Goal: Book appointment/travel/reservation

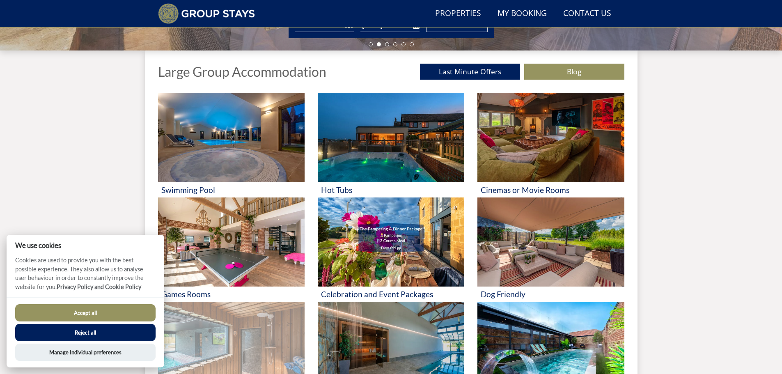
scroll to position [268, 0]
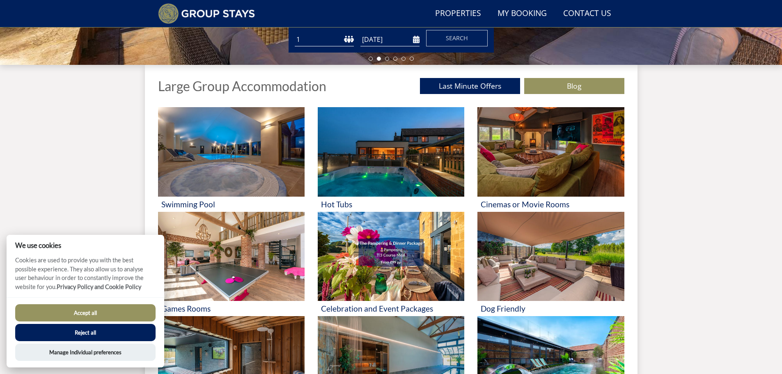
click at [54, 328] on button "Reject all" at bounding box center [85, 332] width 140 height 17
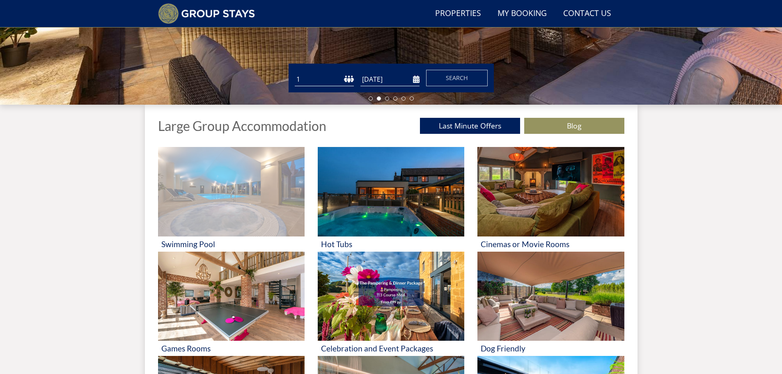
scroll to position [142, 0]
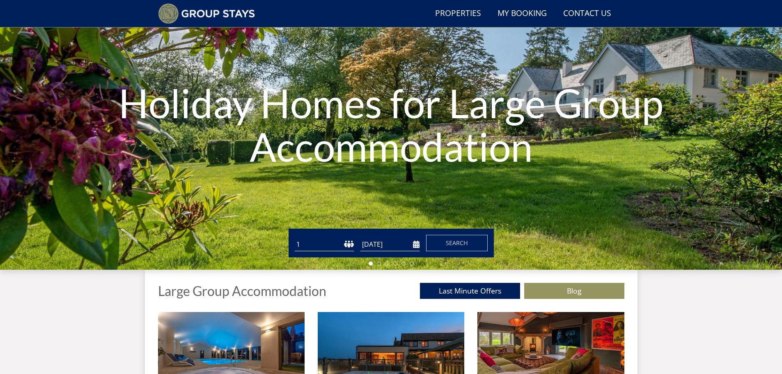
scroll to position [62, 0]
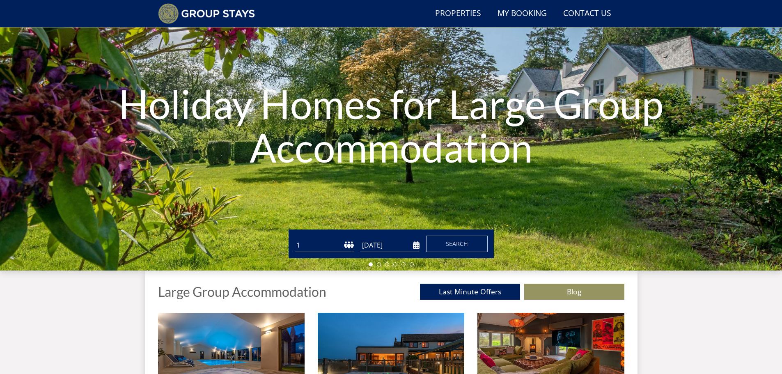
click at [301, 245] on select "1 2 3 4 5 6 7 8 9 10 11 12 13 14 15 16 17 18 19 20 21 22 23 24 25 26 27 28 29 3…" at bounding box center [324, 245] width 59 height 14
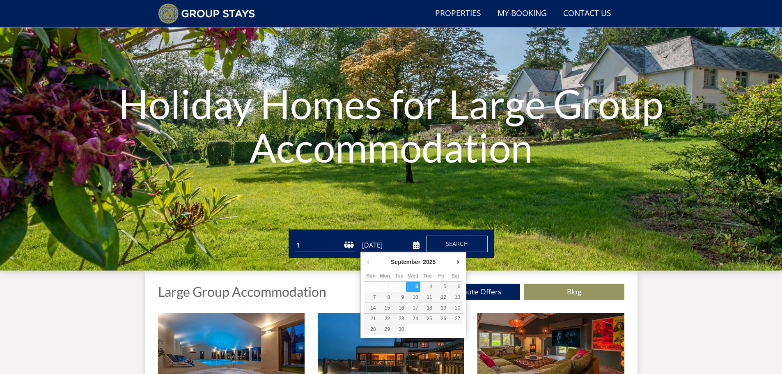
click at [418, 247] on input "[DATE]" at bounding box center [389, 245] width 59 height 14
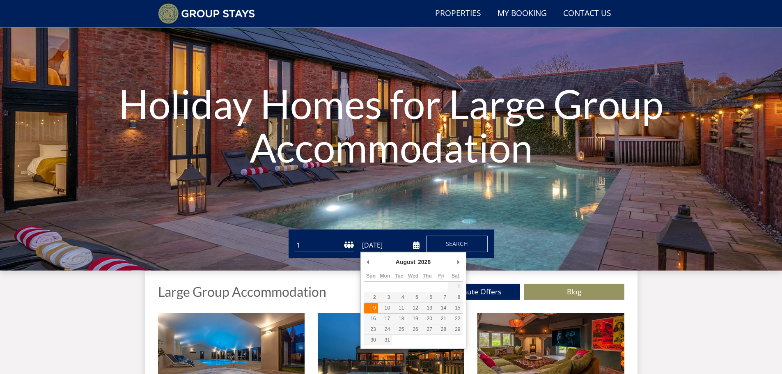
type input "[DATE]"
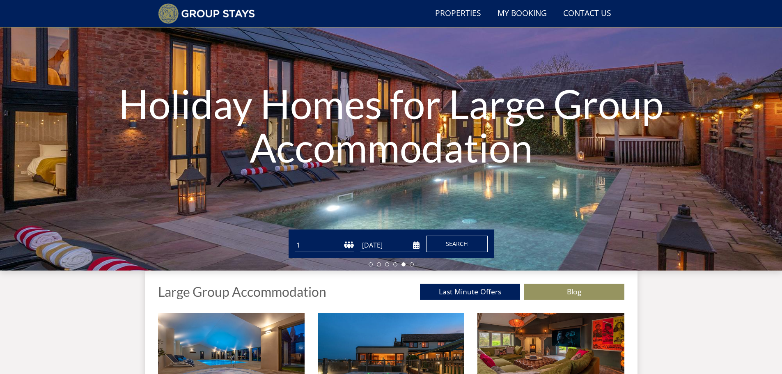
click at [450, 243] on span "Search" at bounding box center [457, 244] width 22 height 8
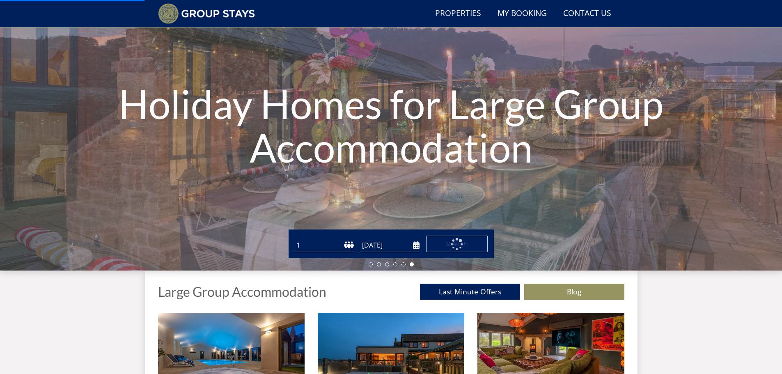
drag, startPoint x: 303, startPoint y: 244, endPoint x: 286, endPoint y: 252, distance: 18.4
click at [286, 252] on div "Guests 1 2 3 4 5 6 7 8 9 10 11 12 13 14 15 16 17 18 19 20 21 22 23 24 25 26 27 …" at bounding box center [391, 243] width 782 height 29
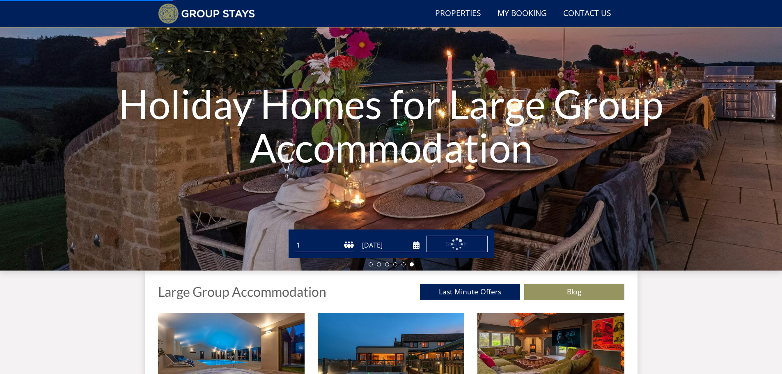
select select "20"
click at [295, 238] on select "1 2 3 4 5 6 7 8 9 10 11 12 13 14 15 16 17 18 19 20 21 22 23 24 25 26 27 28 29 3…" at bounding box center [324, 245] width 59 height 14
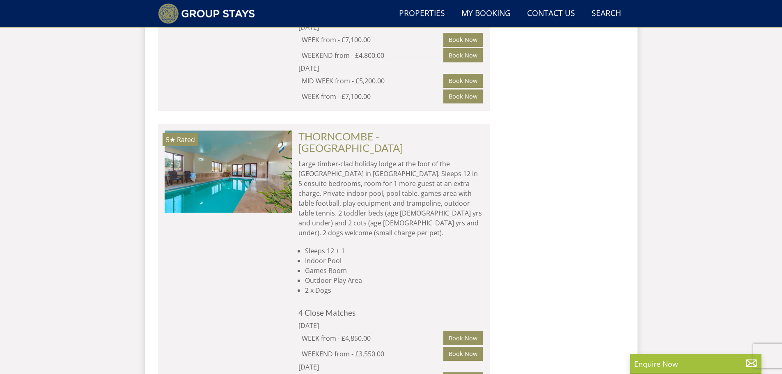
scroll to position [3266, 0]
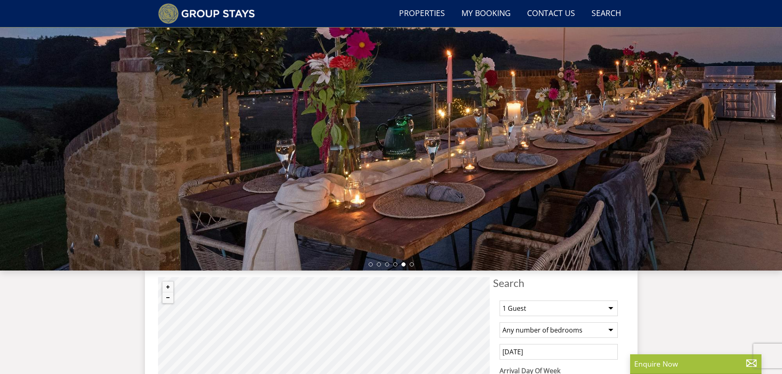
select select "20"
